Goal: Task Accomplishment & Management: Use online tool/utility

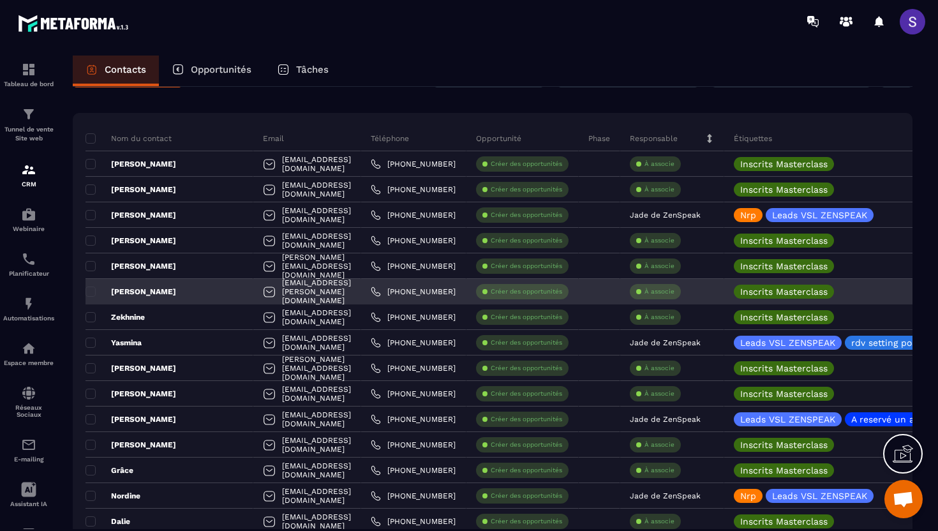
scroll to position [0, 471]
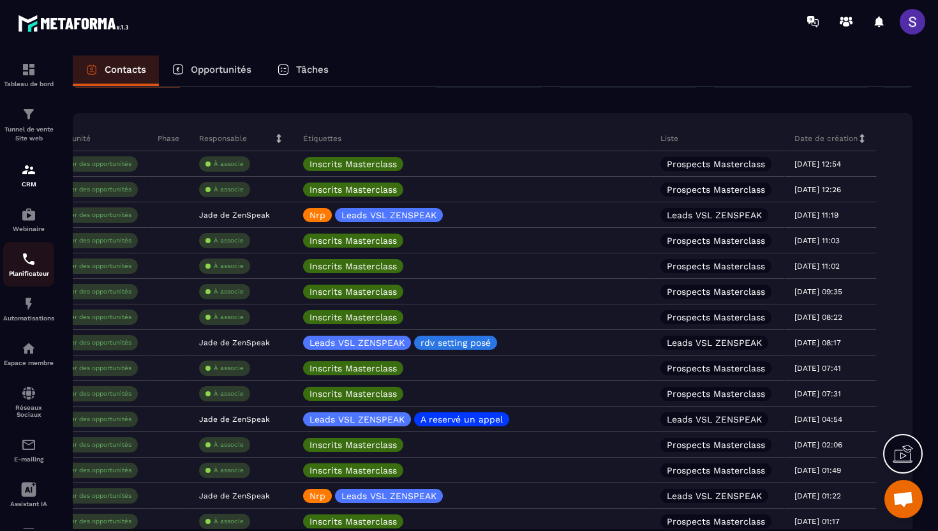
click at [36, 277] on p "Planificateur" at bounding box center [28, 273] width 51 height 7
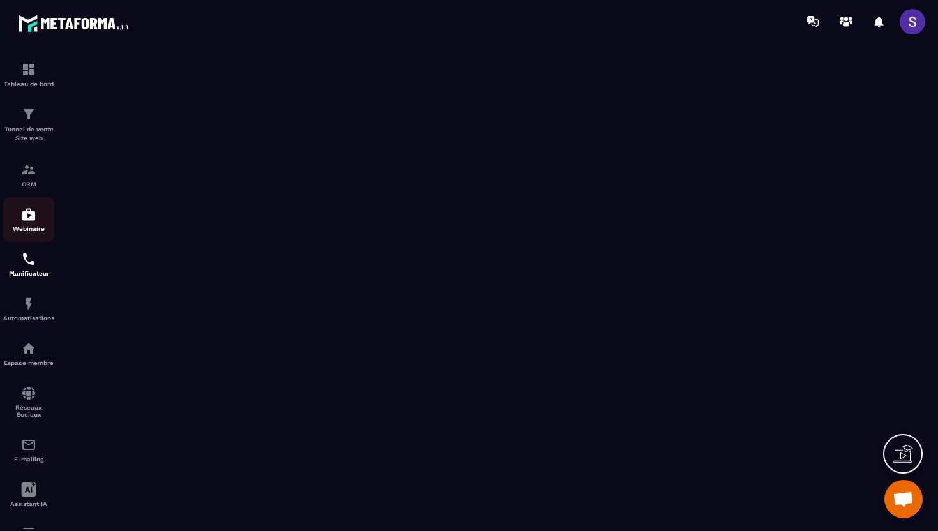
click at [26, 221] on img at bounding box center [28, 214] width 15 height 15
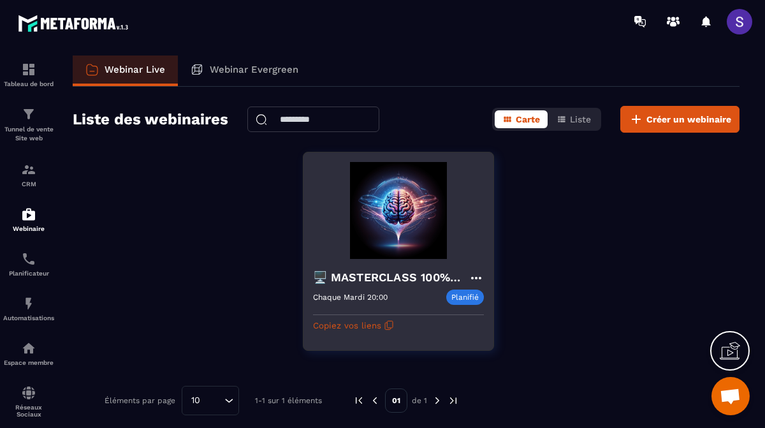
click at [478, 278] on icon at bounding box center [476, 277] width 15 height 15
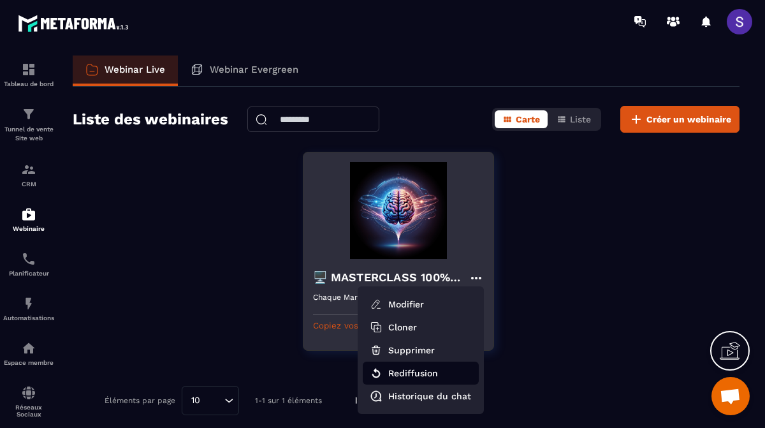
click at [406, 372] on button "Rediffusion" at bounding box center [421, 373] width 116 height 23
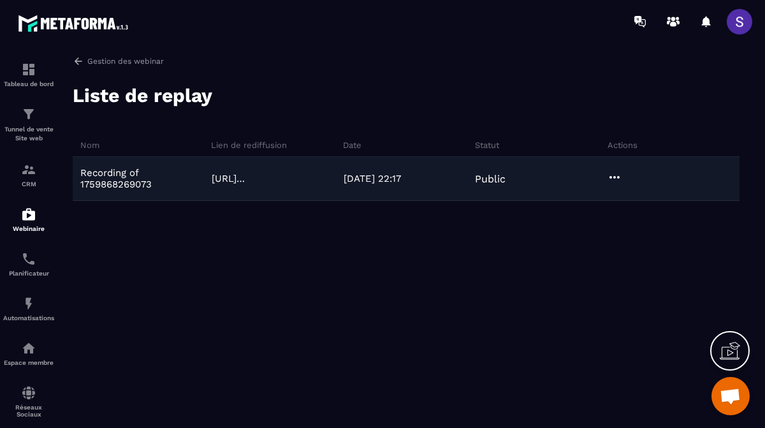
click at [195, 184] on p "Recording of 1759868269073" at bounding box center [142, 178] width 125 height 23
click at [621, 179] on icon at bounding box center [614, 177] width 15 height 15
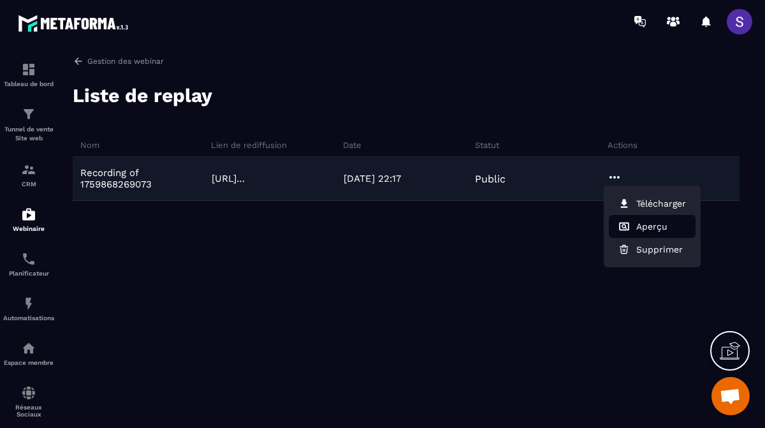
click at [649, 232] on button "Aperçu" at bounding box center [652, 226] width 87 height 23
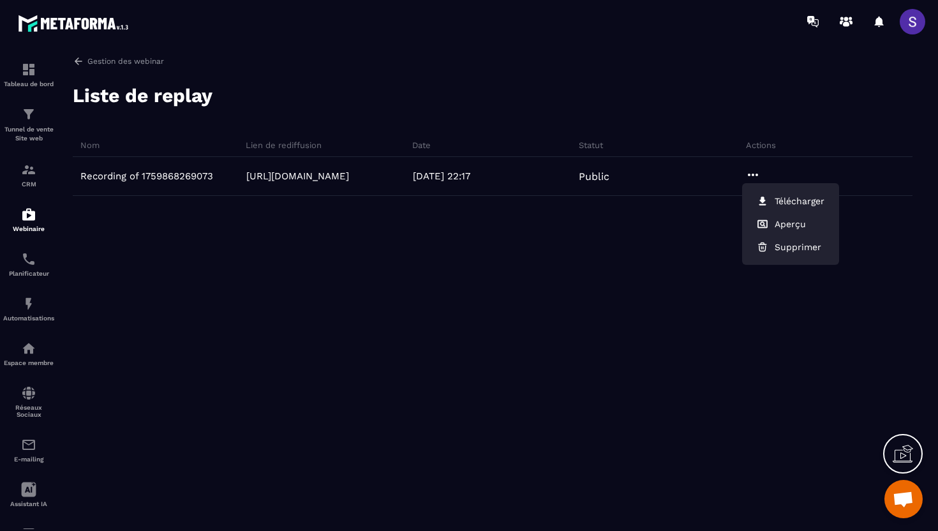
click at [579, 365] on div "Nom Lien de rediffusion Date Statut Actions Recording of 1759868269073 https://…" at bounding box center [492, 266] width 839 height 253
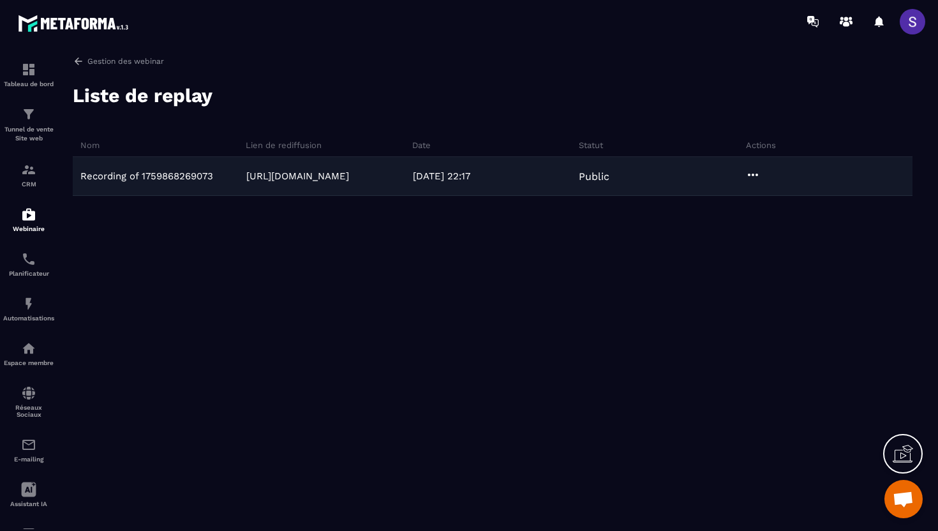
click at [132, 181] on p "Recording of 1759868269073" at bounding box center [146, 175] width 133 height 11
click at [754, 172] on icon at bounding box center [752, 174] width 15 height 15
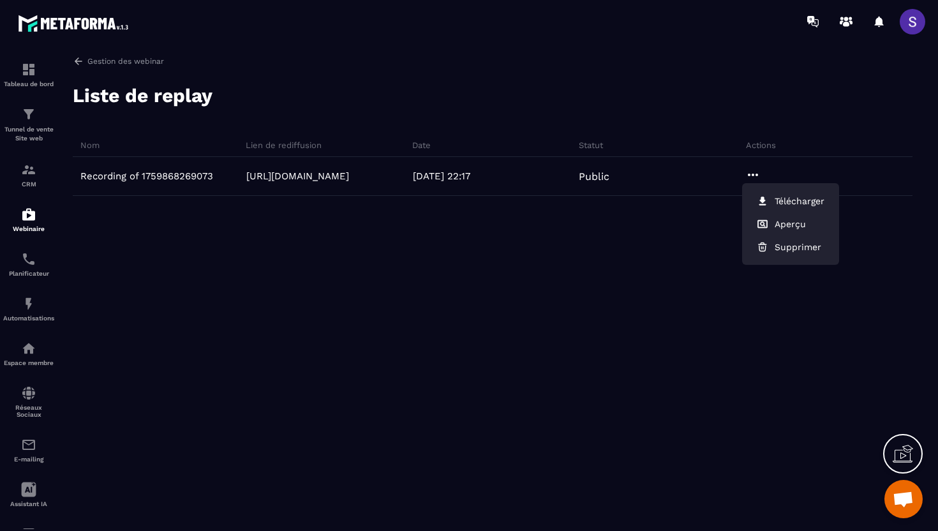
click at [604, 260] on div "Recording of 1759868269073 https://webinar.metaforma.io/s/4OEB9 07/10/2025 22:1…" at bounding box center [492, 252] width 839 height 191
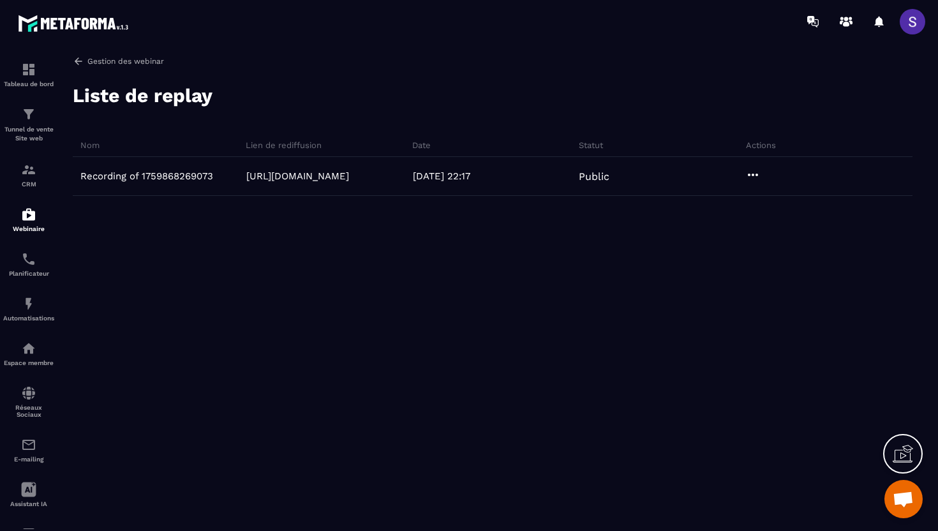
click at [77, 63] on icon at bounding box center [78, 60] width 11 height 11
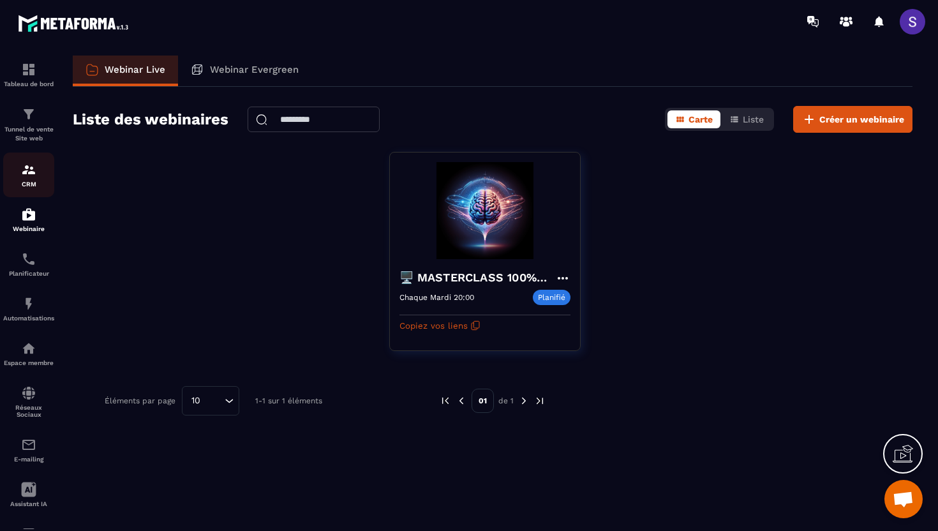
click at [25, 177] on img at bounding box center [28, 169] width 15 height 15
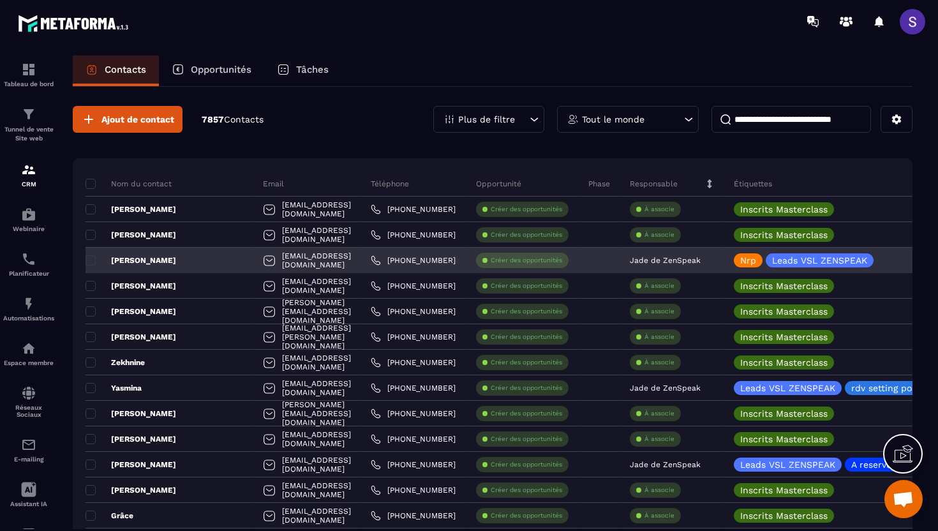
click at [137, 262] on p "jean pierre petit" at bounding box center [130, 260] width 91 height 10
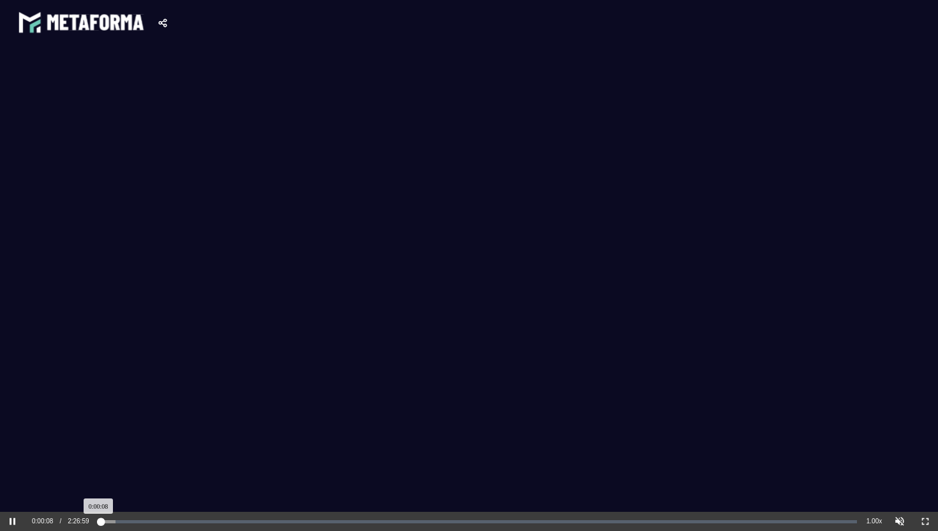
click at [107, 427] on div "Loaded: 0% Progress: 0.10%" at bounding box center [478, 521] width 756 height 3
click at [115, 427] on div "Loaded: 0% Progress: 2.02%" at bounding box center [478, 521] width 756 height 3
click at [124, 427] on div "Loaded: 0% Progress: 2.05%" at bounding box center [478, 521] width 756 height 3
click at [133, 427] on div "Loaded: 0% Progress: 3.21%" at bounding box center [478, 521] width 756 height 3
click at [765, 427] on div at bounding box center [886, 521] width 51 height 18
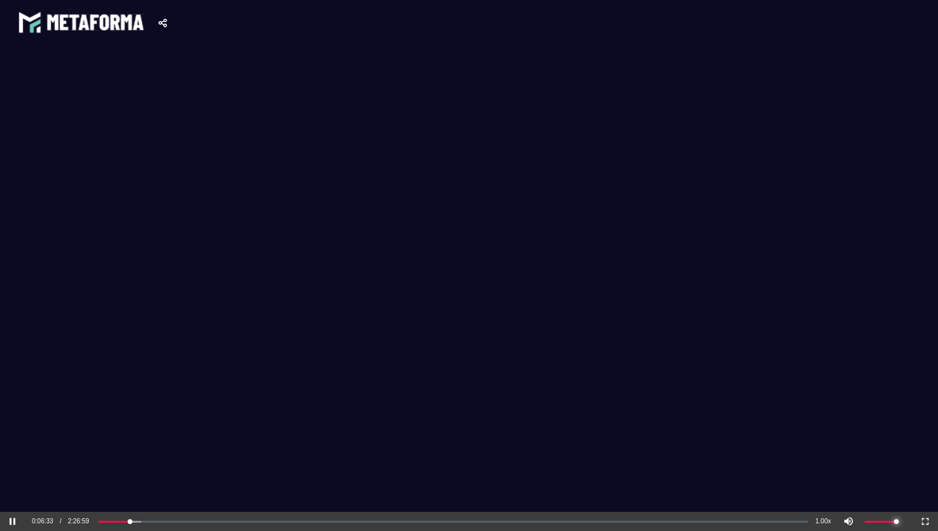
click at [765, 427] on div at bounding box center [886, 521] width 51 height 18
click at [765, 427] on div "volume level" at bounding box center [880, 521] width 32 height 2
click at [142, 427] on div "Loaded: 0% Progress: 4.53%" at bounding box center [478, 521] width 756 height 3
click at [150, 427] on div "Loaded: 0% Progress: 5.57%" at bounding box center [478, 521] width 756 height 3
click at [157, 427] on div "Loaded: 0% Progress: 6.69%" at bounding box center [478, 521] width 756 height 3
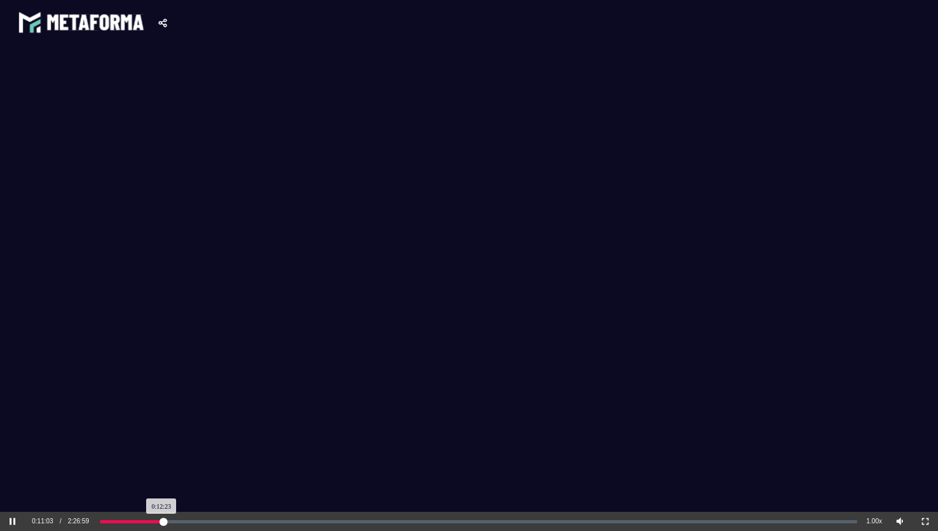
click at [163, 427] on div "Loaded: 0% Progress: 8.43%" at bounding box center [478, 521] width 756 height 3
click at [175, 427] on div "Loaded: 0% Progress: 9.95%" at bounding box center [478, 521] width 756 height 3
click at [236, 332] on video at bounding box center [469, 277] width 938 height 464
click at [164, 25] on icon at bounding box center [162, 22] width 9 height 9
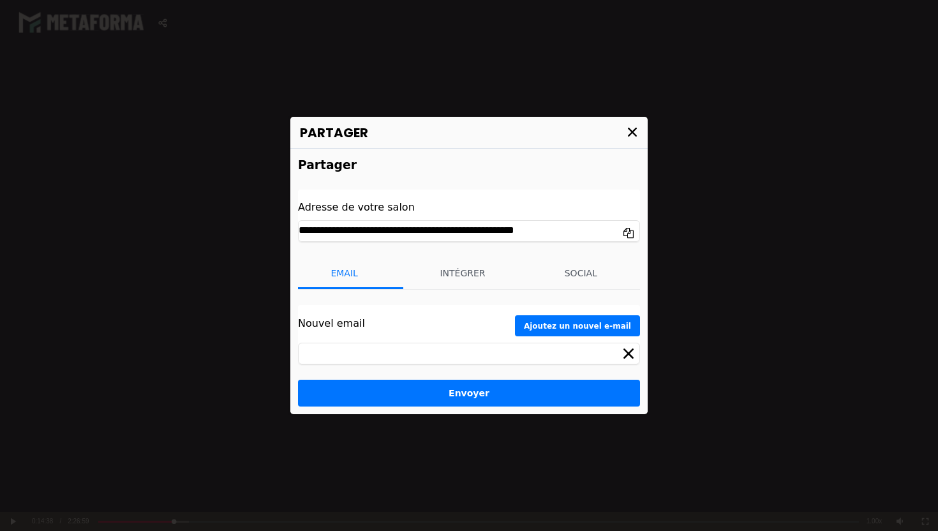
click at [633, 131] on icon at bounding box center [632, 132] width 9 height 9
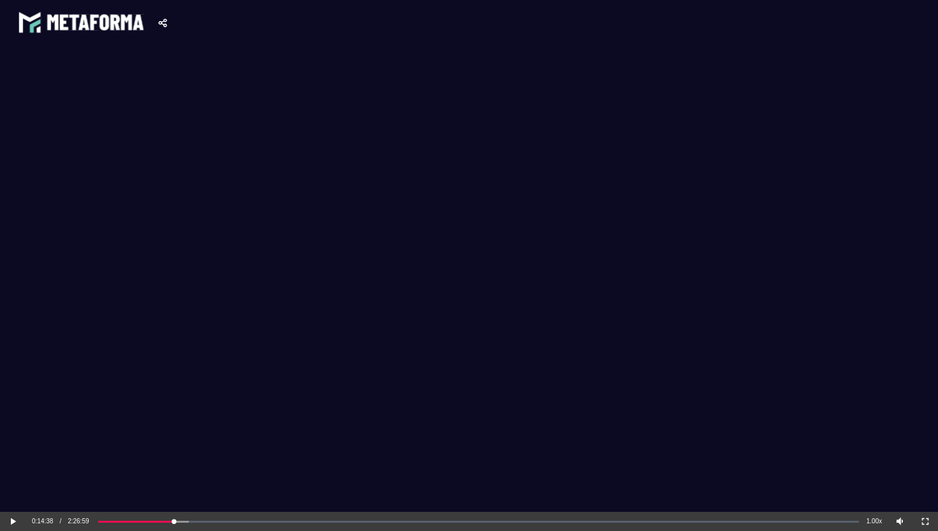
click at [765, 427] on button "Non-Fullscreen" at bounding box center [925, 521] width 26 height 19
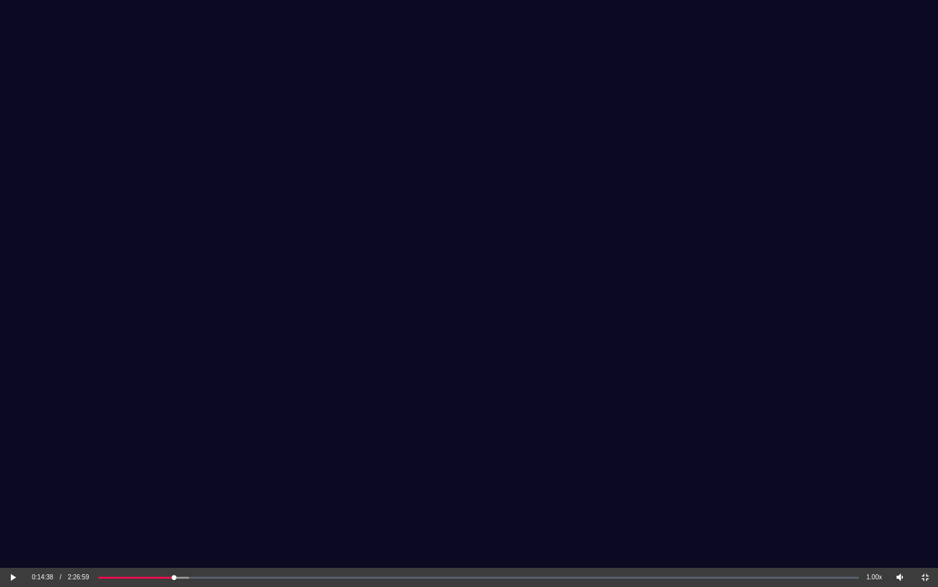
click at [765, 387] on video at bounding box center [469, 282] width 938 height 564
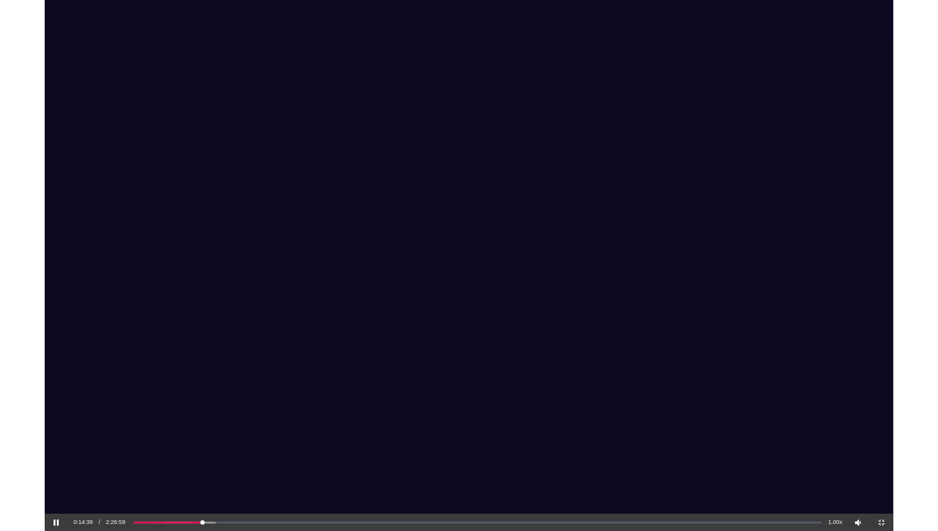
scroll to position [3, 0]
